Goal: Navigation & Orientation: Find specific page/section

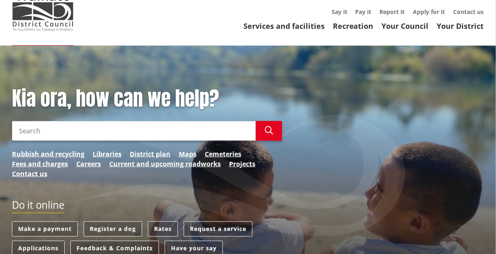
scroll to position [75, 0]
click at [310, 1] on header "Toggle search Toggle navigation Services and facilities Recreation Your Council…" at bounding box center [248, 4] width 496 height 82
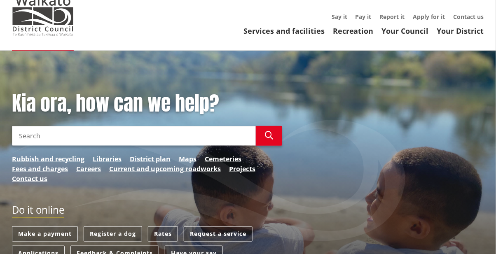
click at [310, 26] on link "Your Council" at bounding box center [405, 31] width 47 height 10
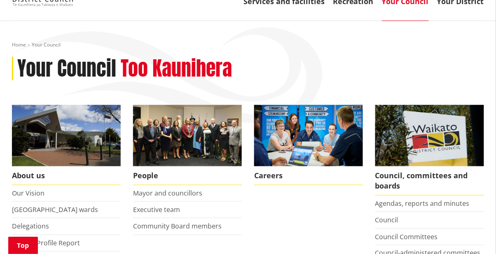
scroll to position [105, 0]
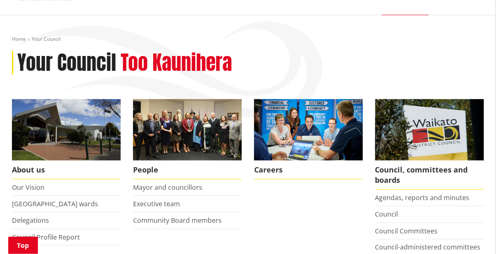
click at [174, 200] on link "Executive team" at bounding box center [156, 204] width 47 height 9
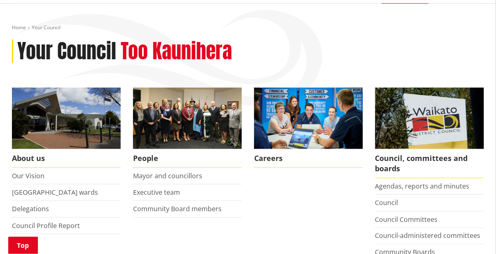
scroll to position [131, 0]
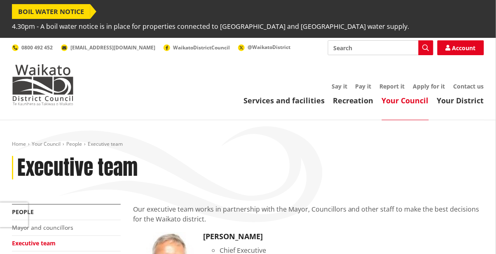
click at [408, 96] on link "Your Council" at bounding box center [405, 101] width 47 height 10
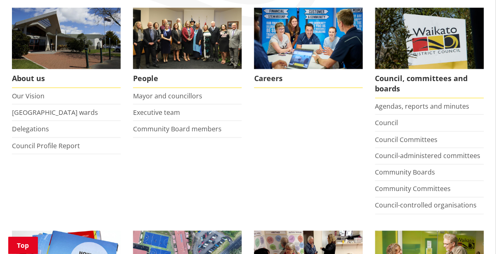
scroll to position [200, 0]
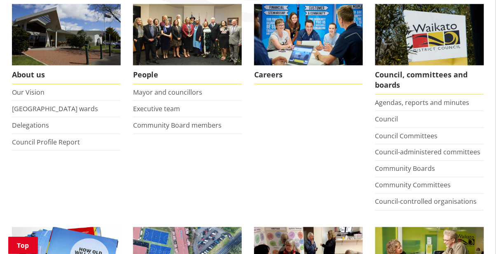
click at [275, 66] on span "Careers" at bounding box center [308, 75] width 109 height 19
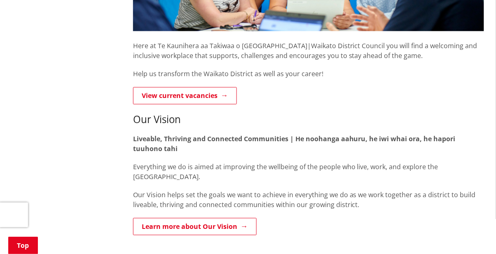
scroll to position [303, 0]
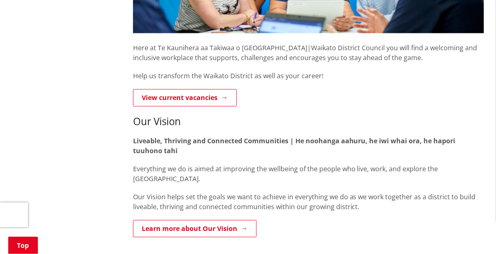
click at [205, 89] on link "View current vacancies" at bounding box center [185, 97] width 104 height 17
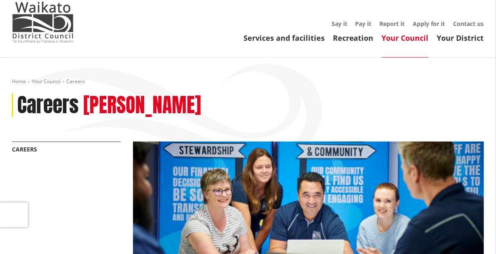
scroll to position [61, 0]
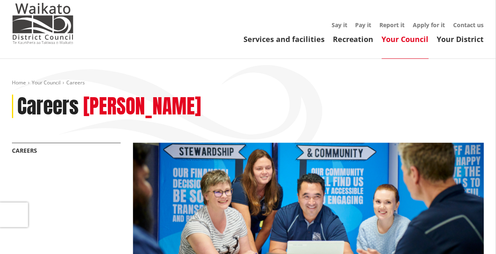
click at [408, 34] on link "Your Council" at bounding box center [405, 39] width 47 height 10
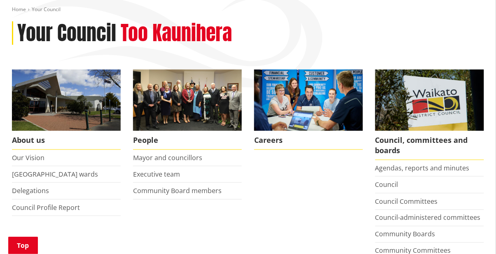
scroll to position [135, 0]
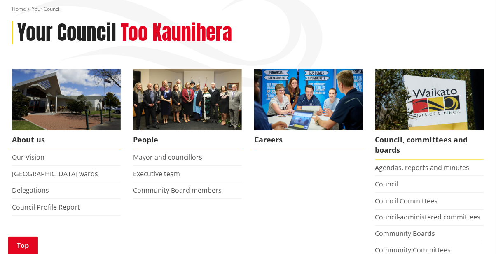
click at [401, 163] on link "Agendas, reports and minutes" at bounding box center [423, 167] width 94 height 9
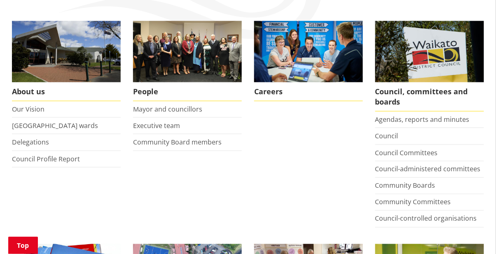
scroll to position [188, 0]
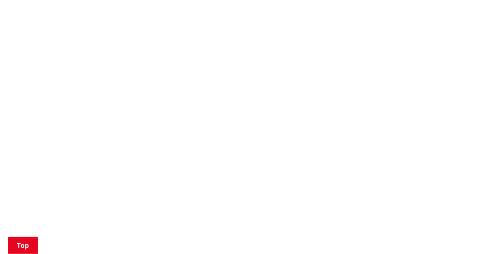
scroll to position [516, 0]
